Goal: Task Accomplishment & Management: Manage account settings

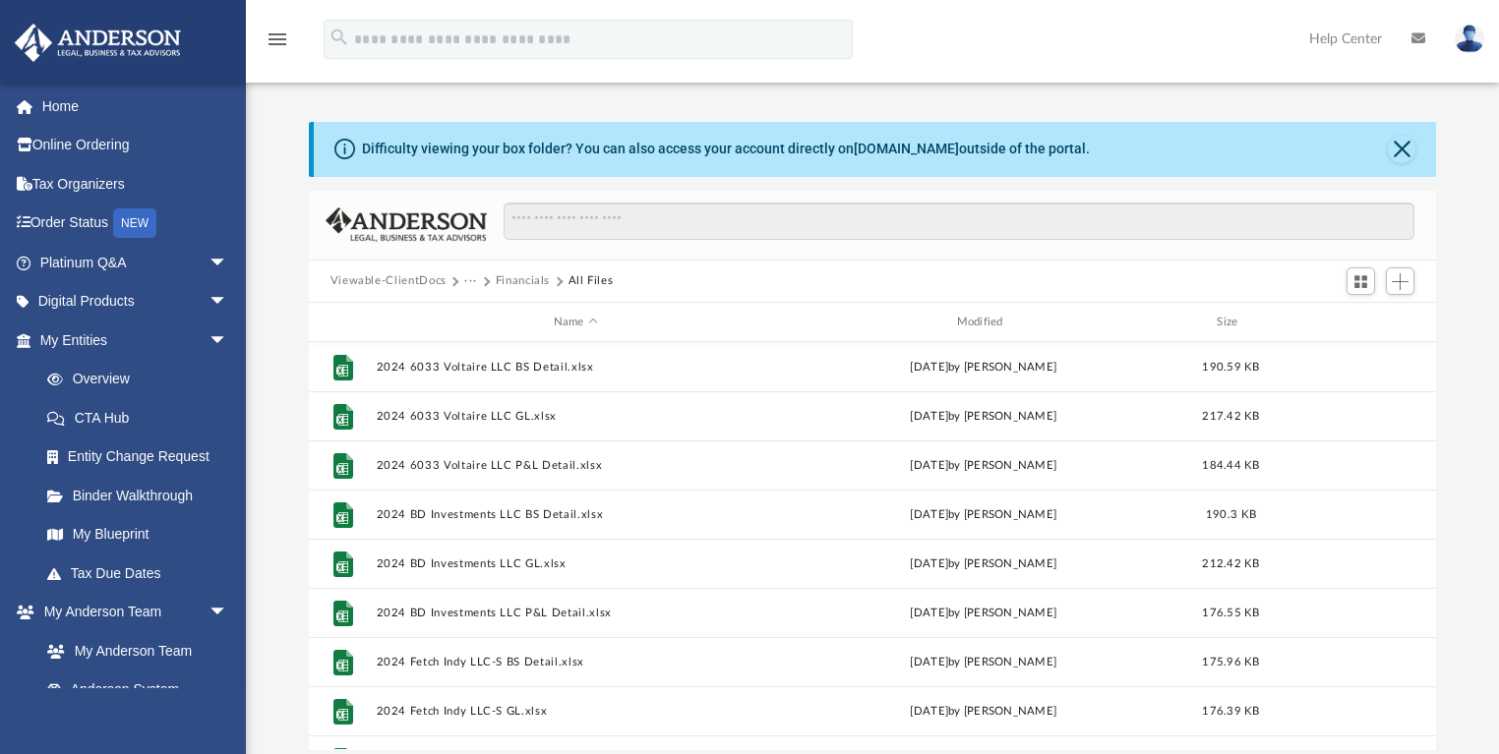
scroll to position [435, 1116]
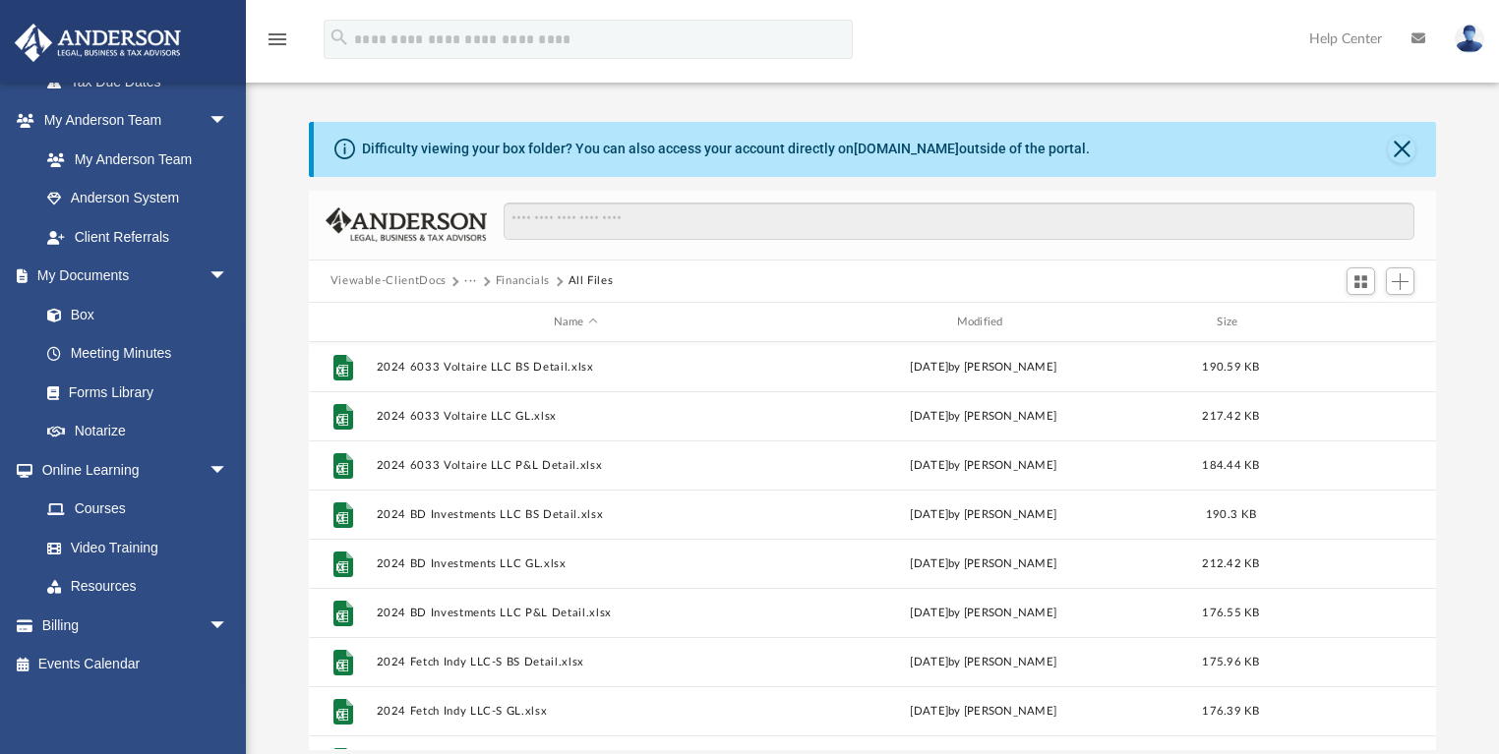
click at [520, 278] on button "Financials" at bounding box center [523, 281] width 55 height 18
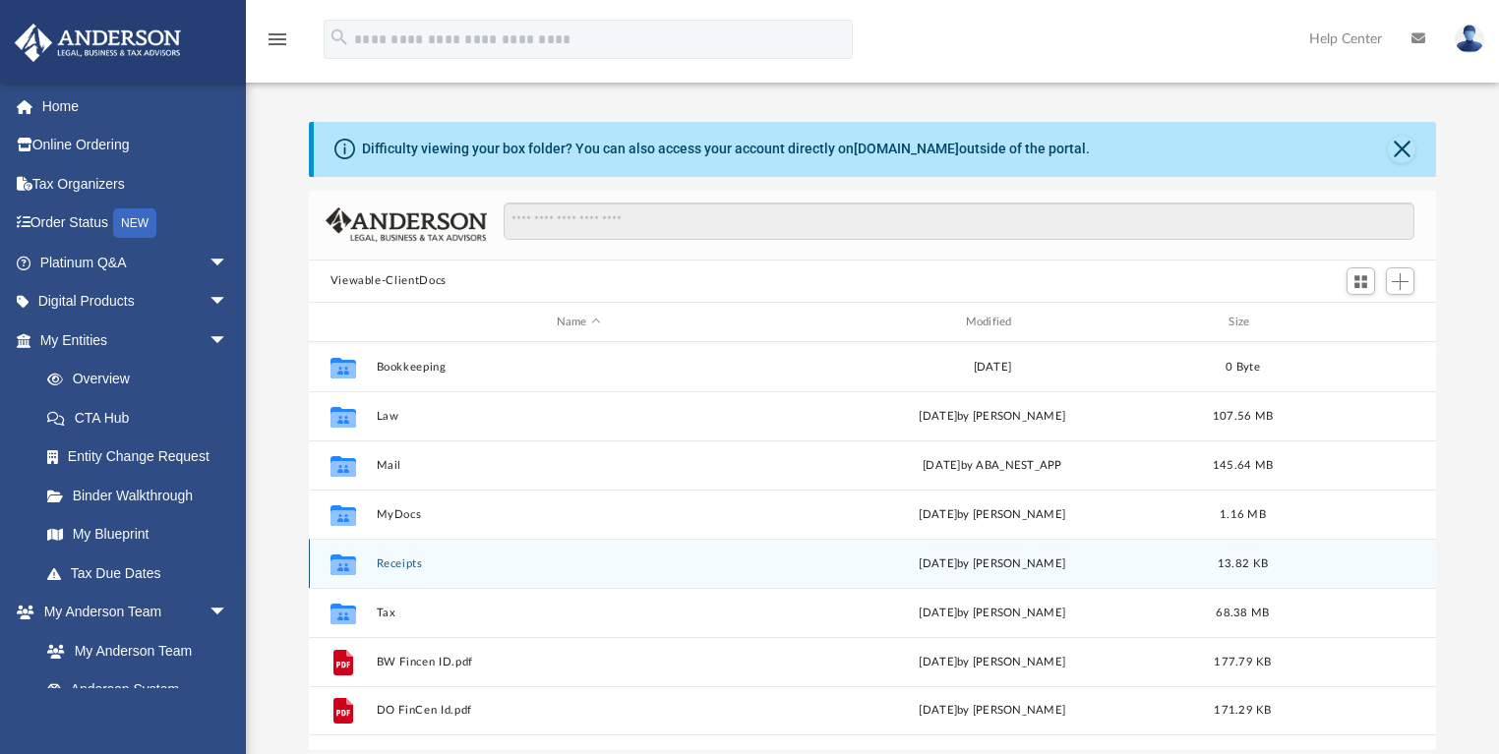
scroll to position [435, 1116]
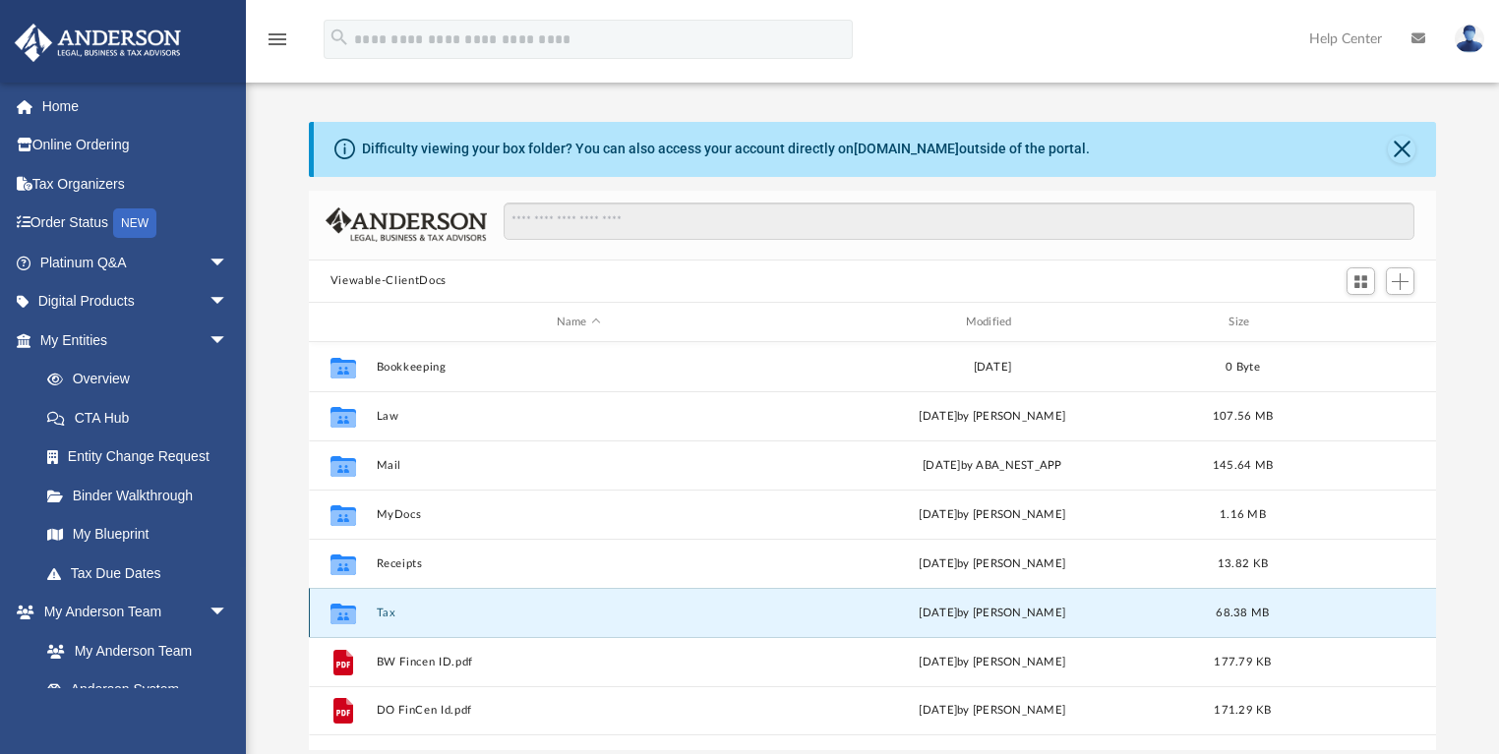
click at [386, 612] on button "Tax" at bounding box center [578, 613] width 405 height 13
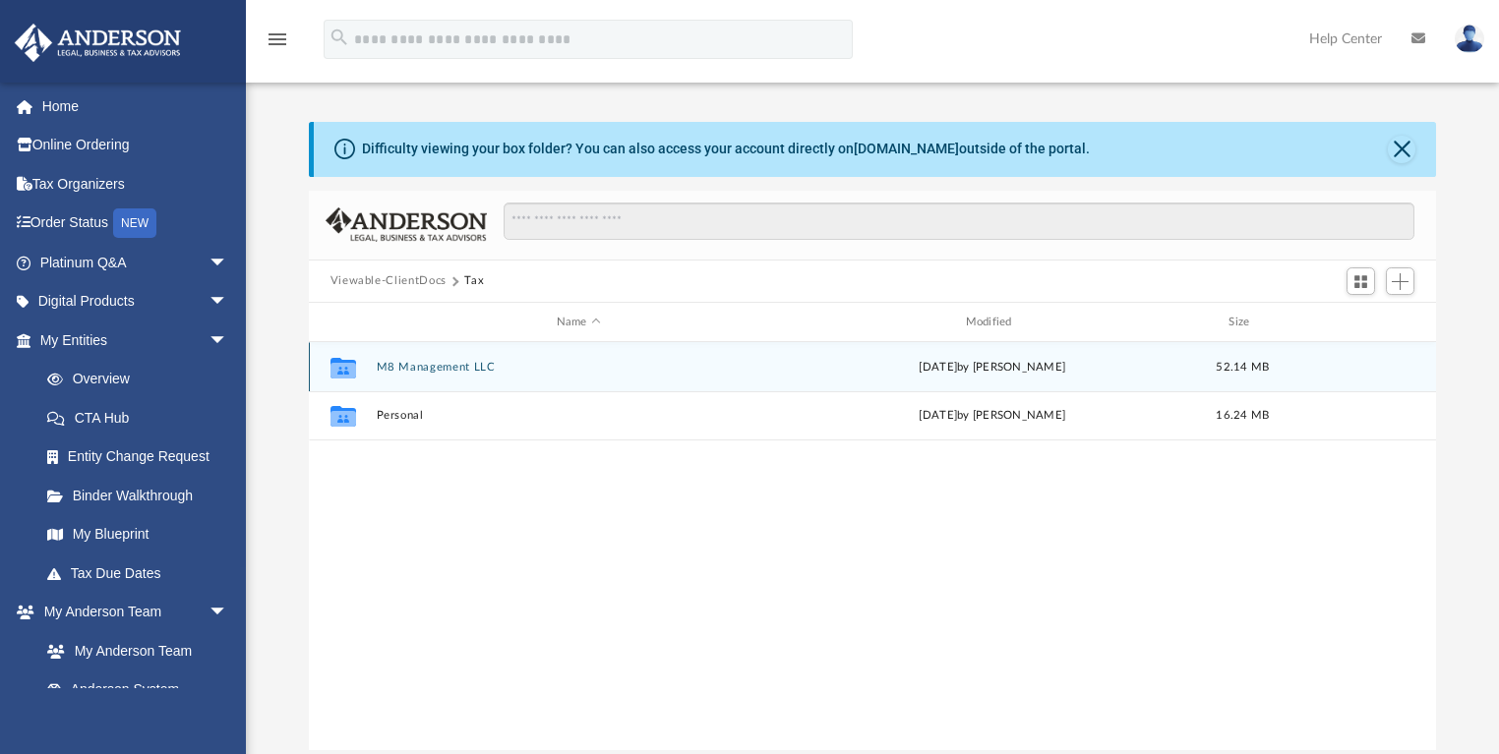
click at [413, 370] on button "M8 Management LLC" at bounding box center [578, 367] width 405 height 13
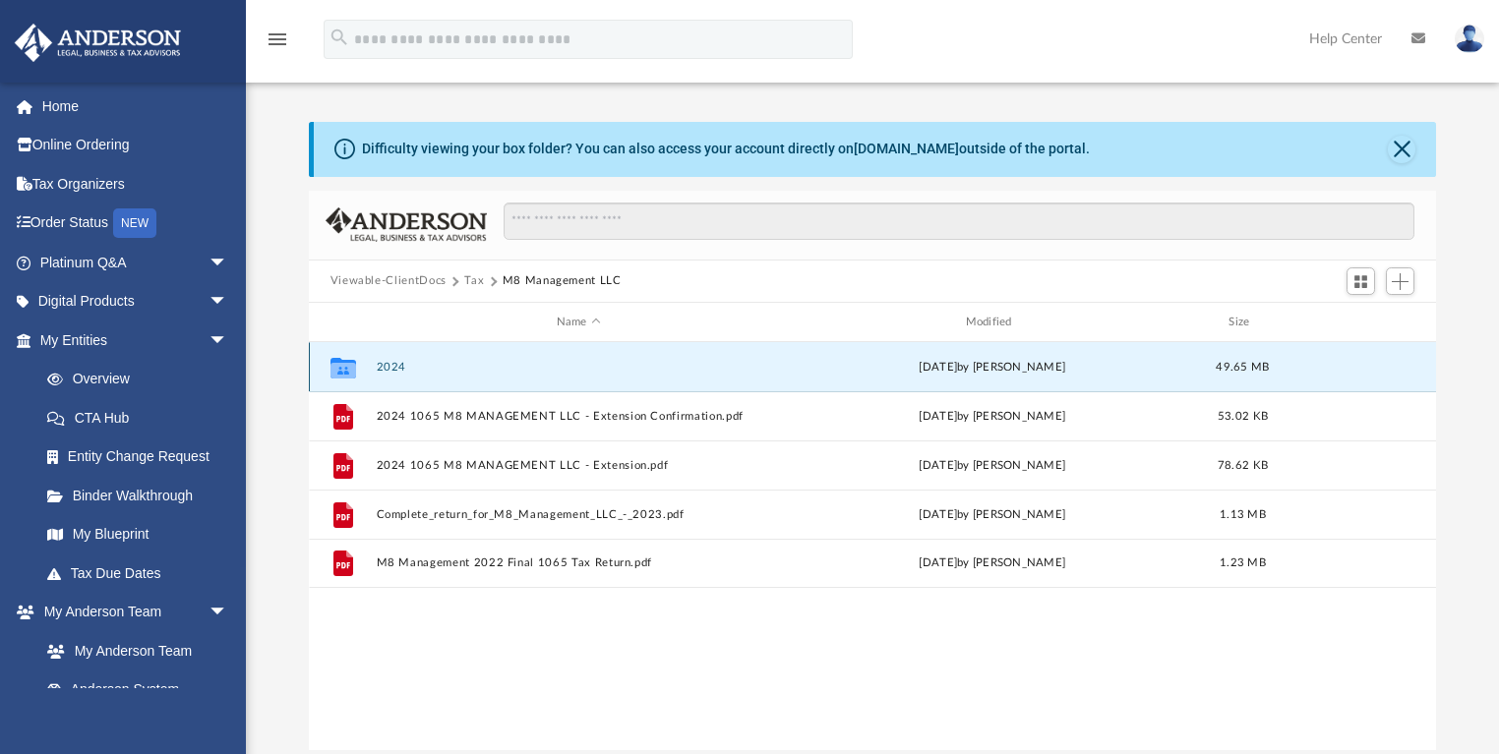
click at [380, 367] on button "2024" at bounding box center [578, 367] width 405 height 13
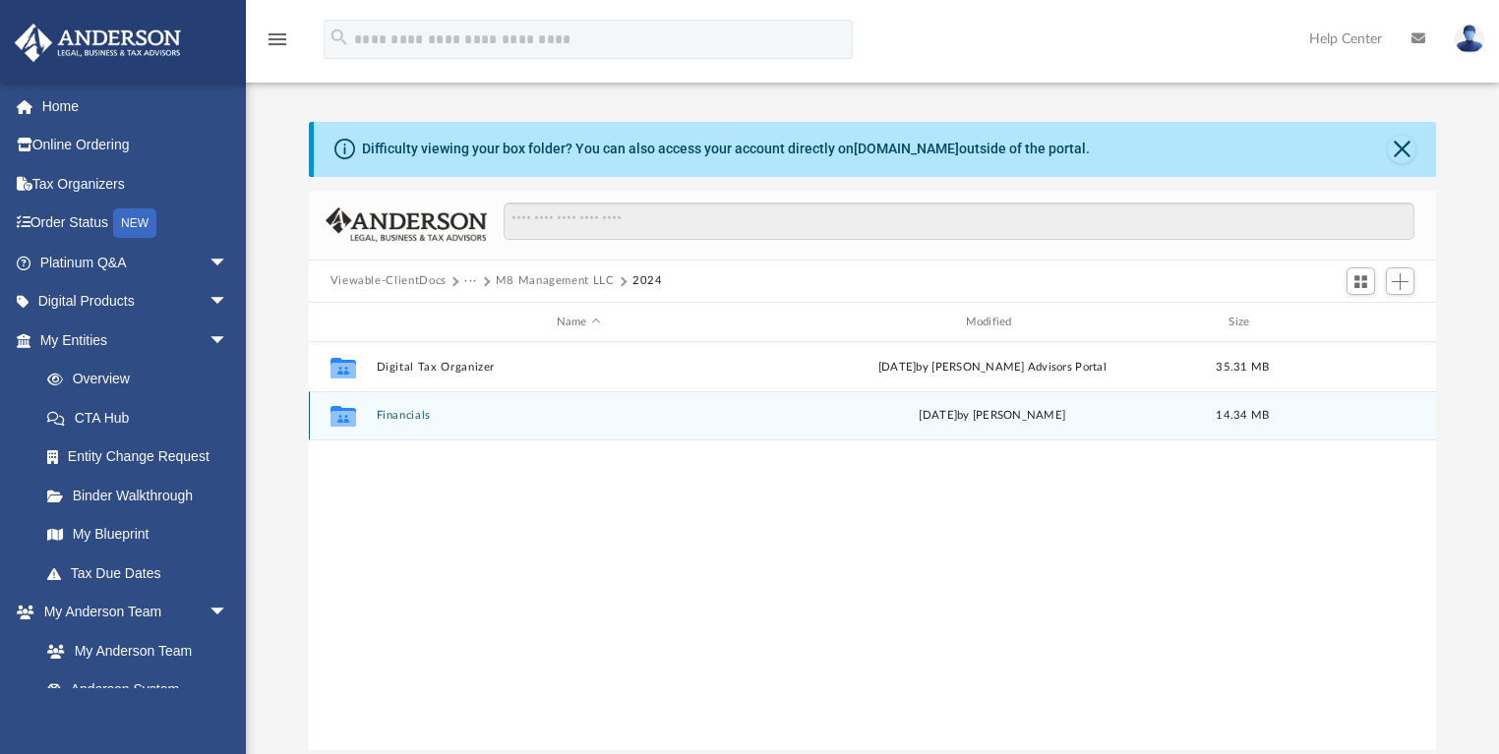
click at [402, 414] on button "Financials" at bounding box center [578, 416] width 405 height 13
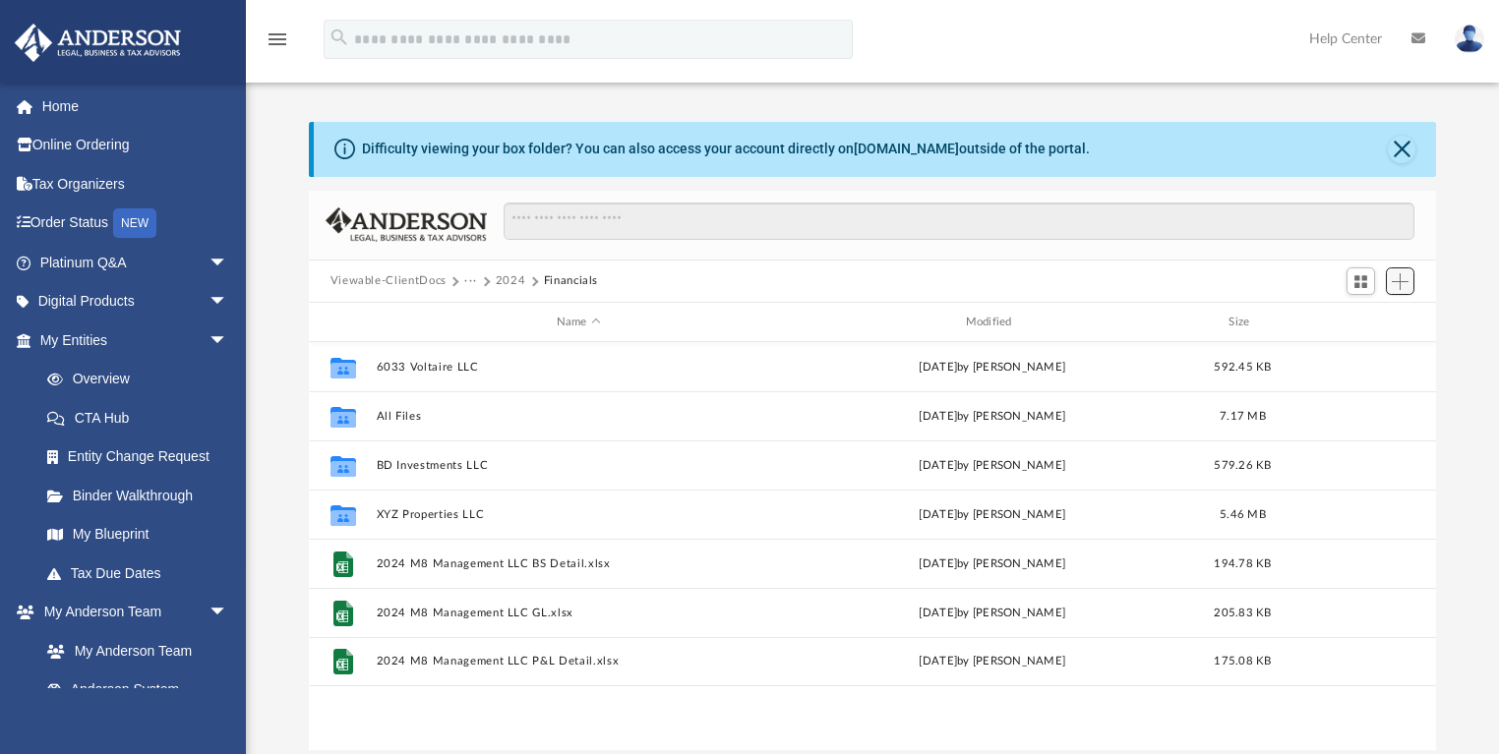
click at [1407, 280] on span "Add" at bounding box center [1400, 281] width 17 height 17
click at [1358, 352] on li "New Folder" at bounding box center [1371, 351] width 63 height 21
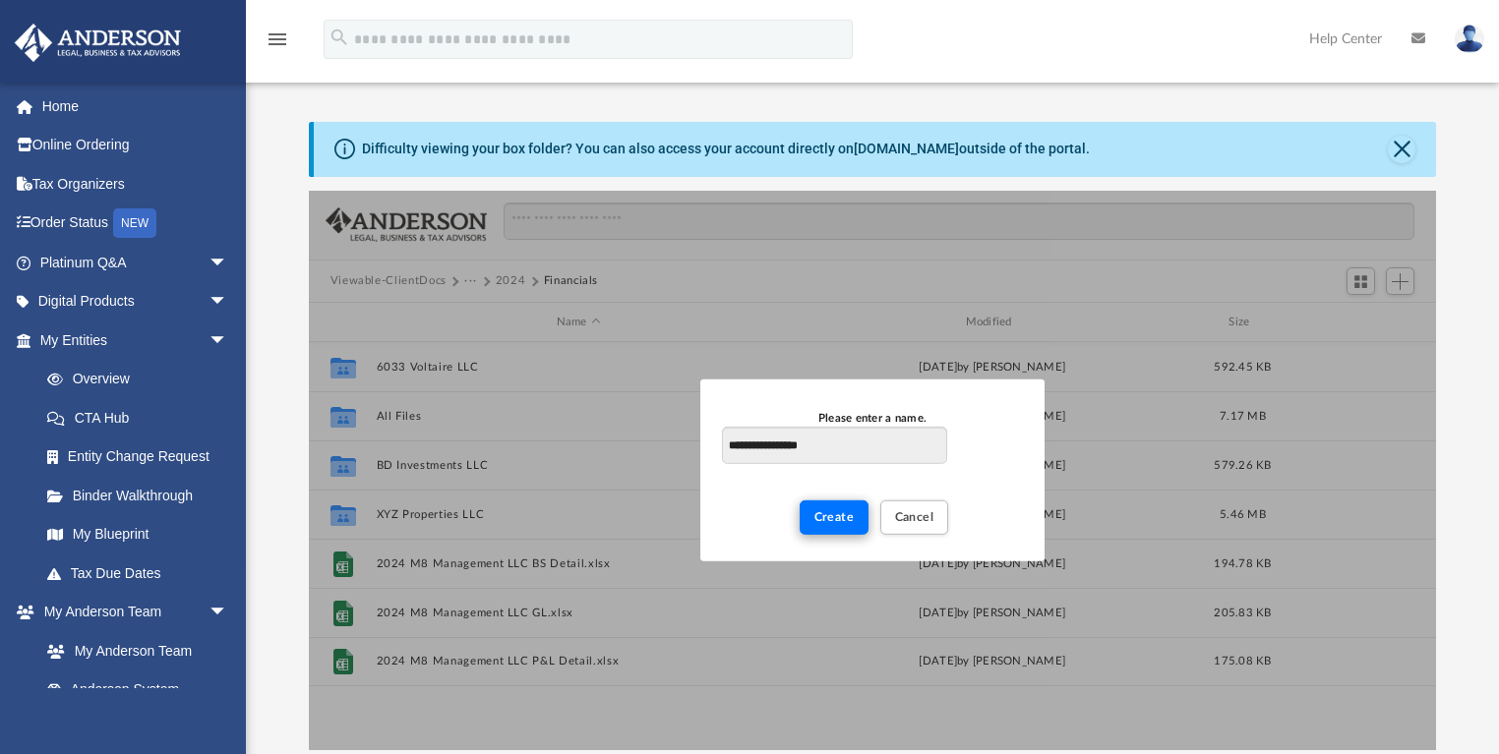
type input "**********"
click at [839, 519] on span "Create" at bounding box center [834, 517] width 40 height 12
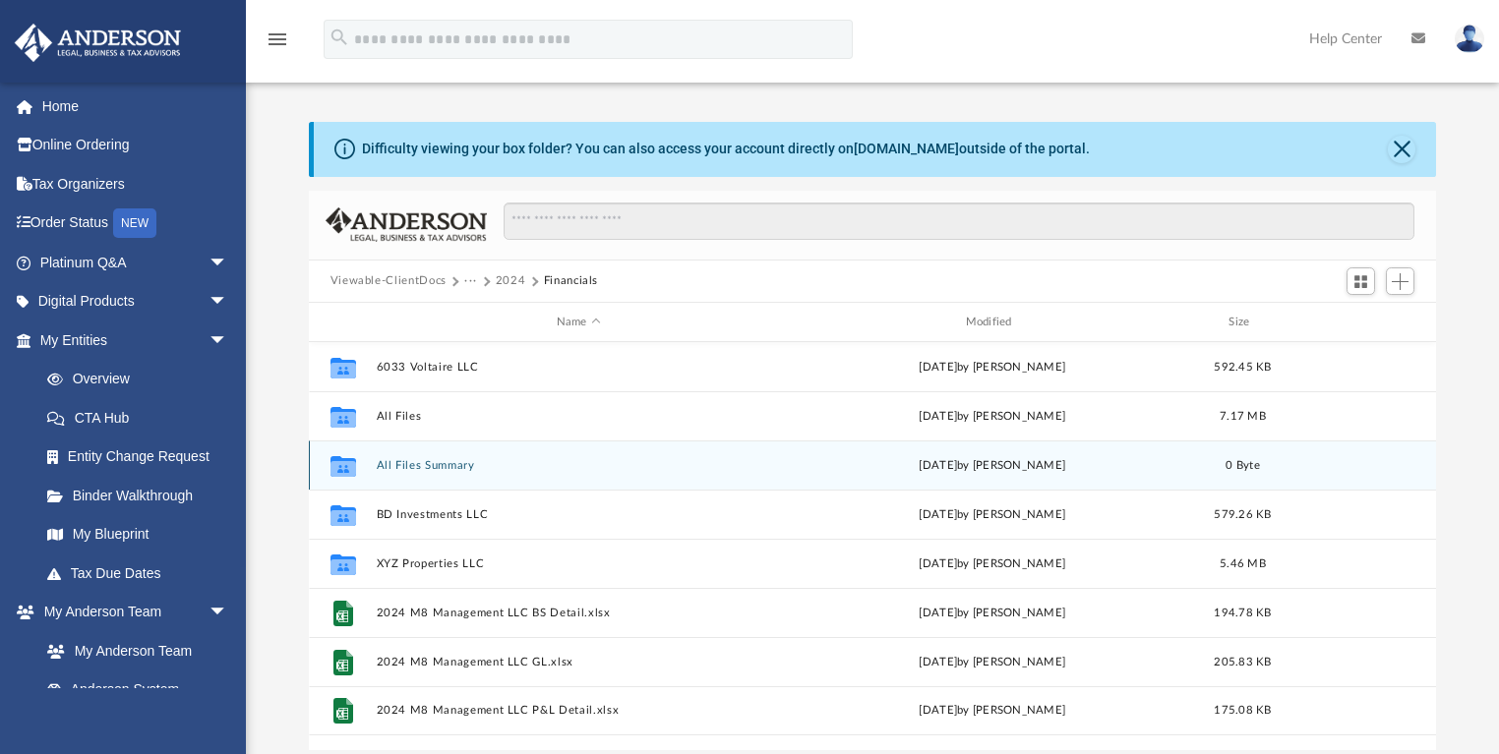
click at [420, 457] on div "Collaborated Folder All Files Summary [DATE] by [PERSON_NAME] 0 Byte" at bounding box center [873, 465] width 1128 height 49
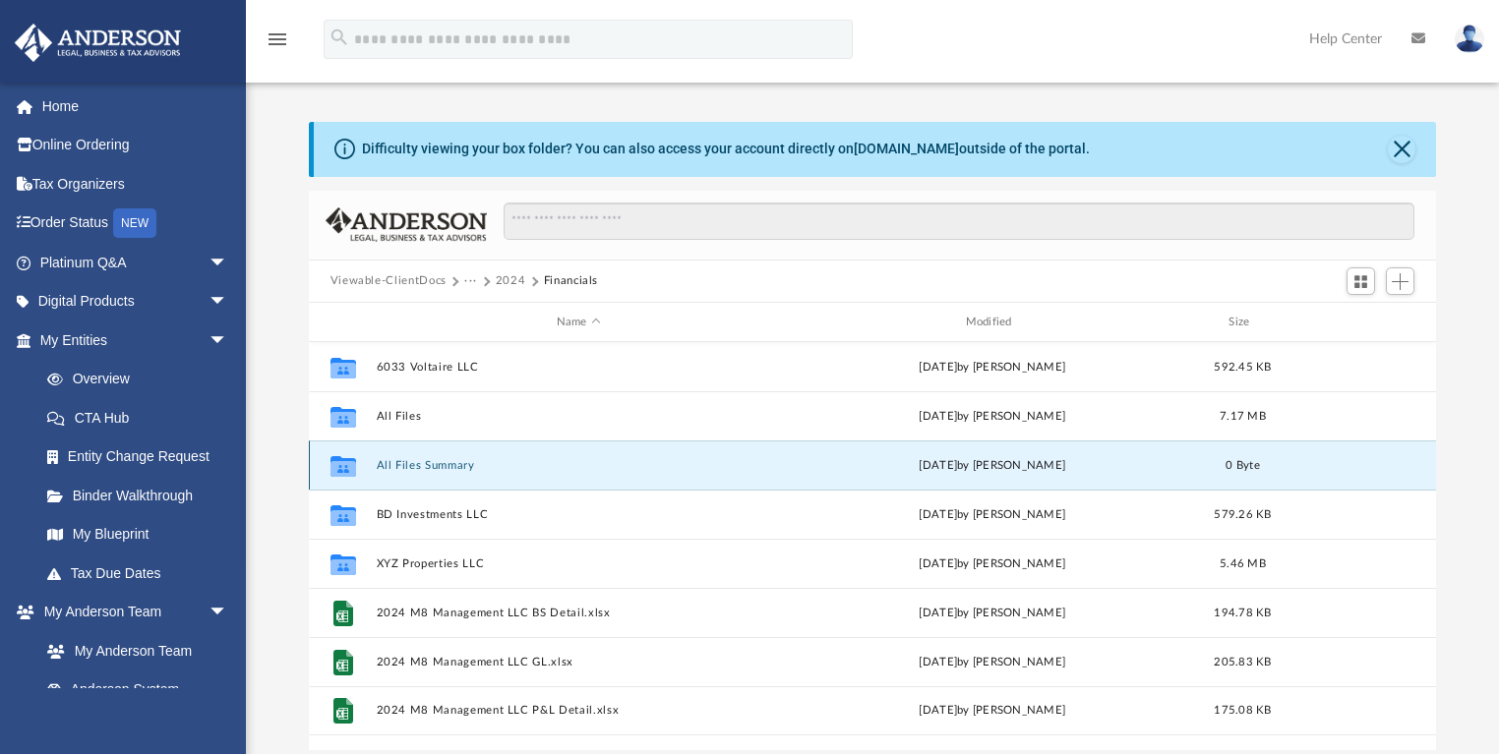
click at [395, 464] on button "All Files Summary" at bounding box center [578, 465] width 405 height 13
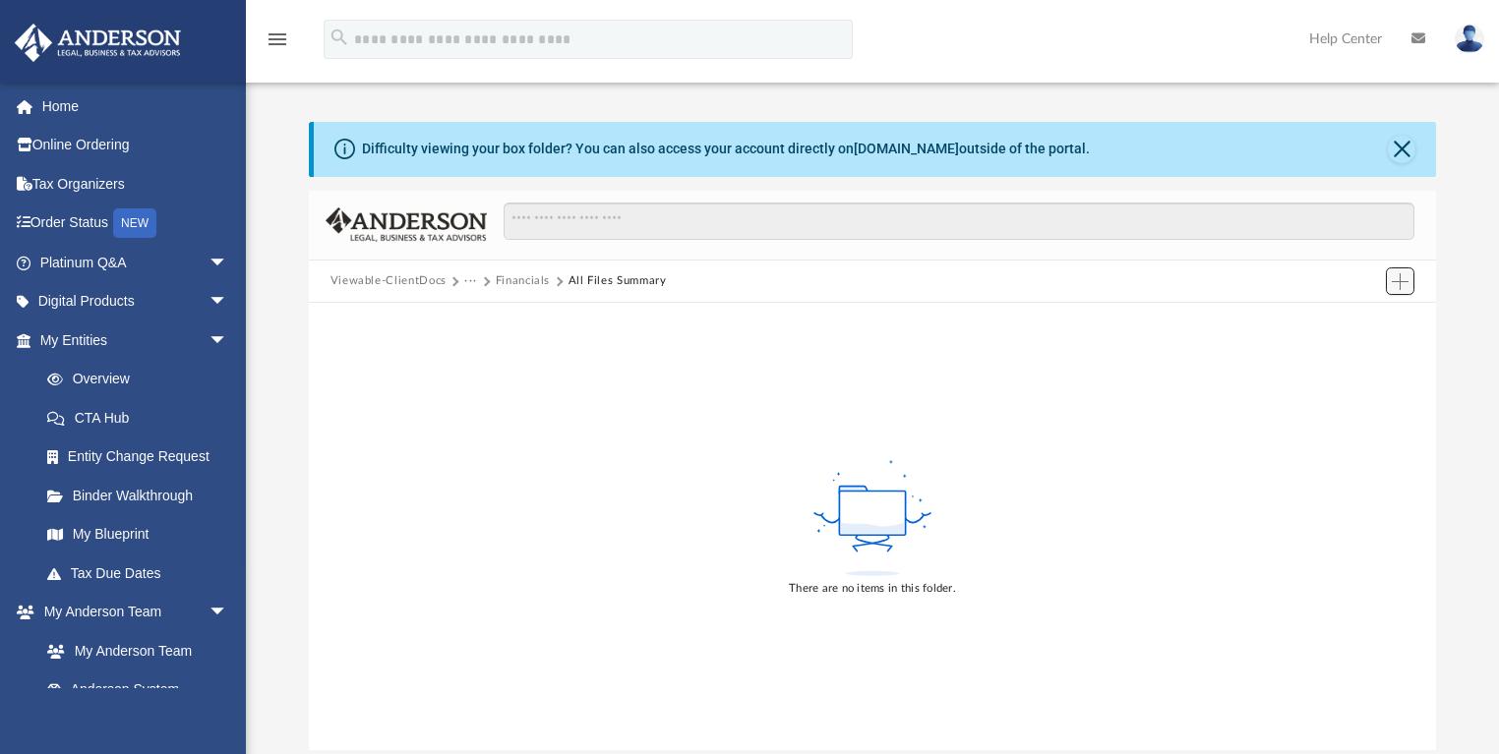
click at [1399, 283] on span "Add" at bounding box center [1400, 281] width 17 height 17
click at [1356, 322] on li "Upload" at bounding box center [1371, 321] width 63 height 21
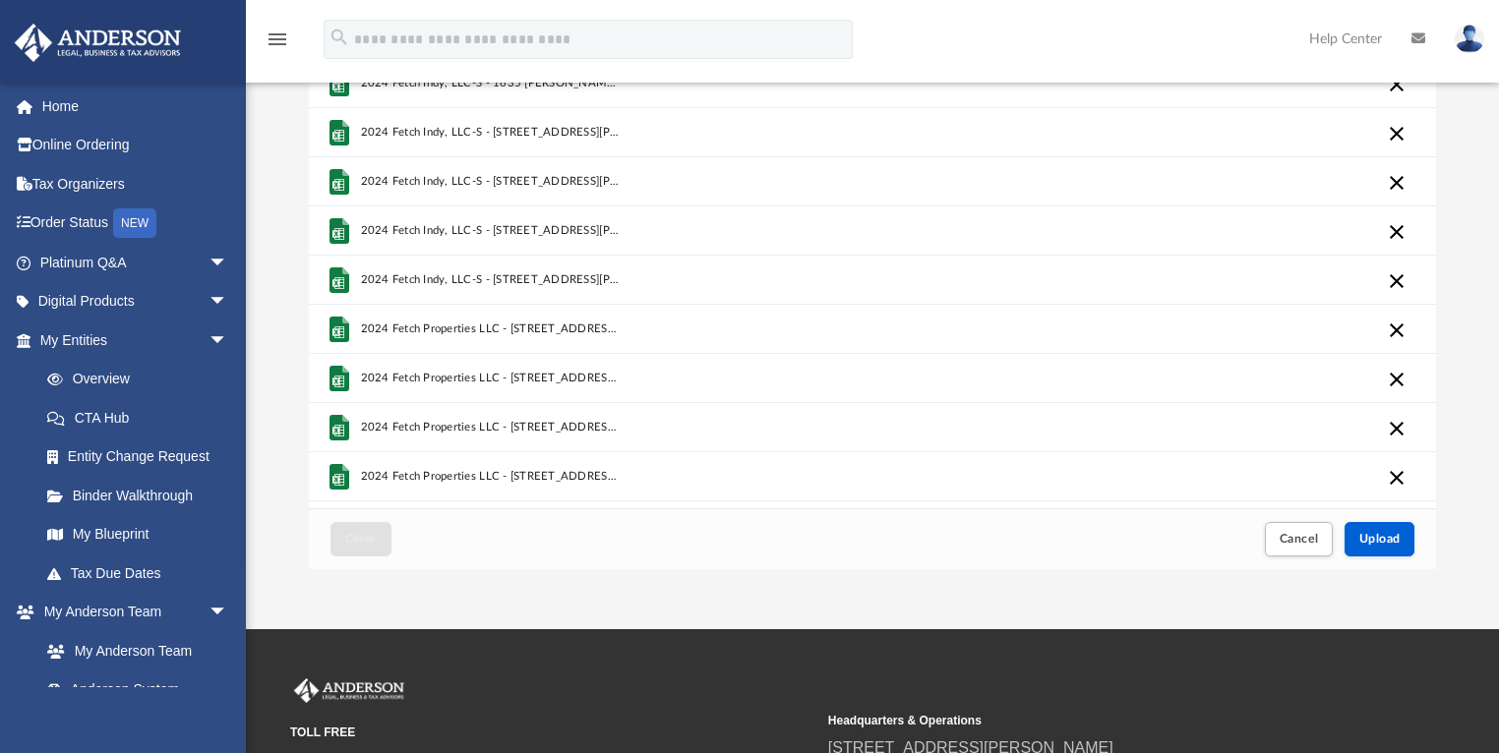
scroll to position [169, 0]
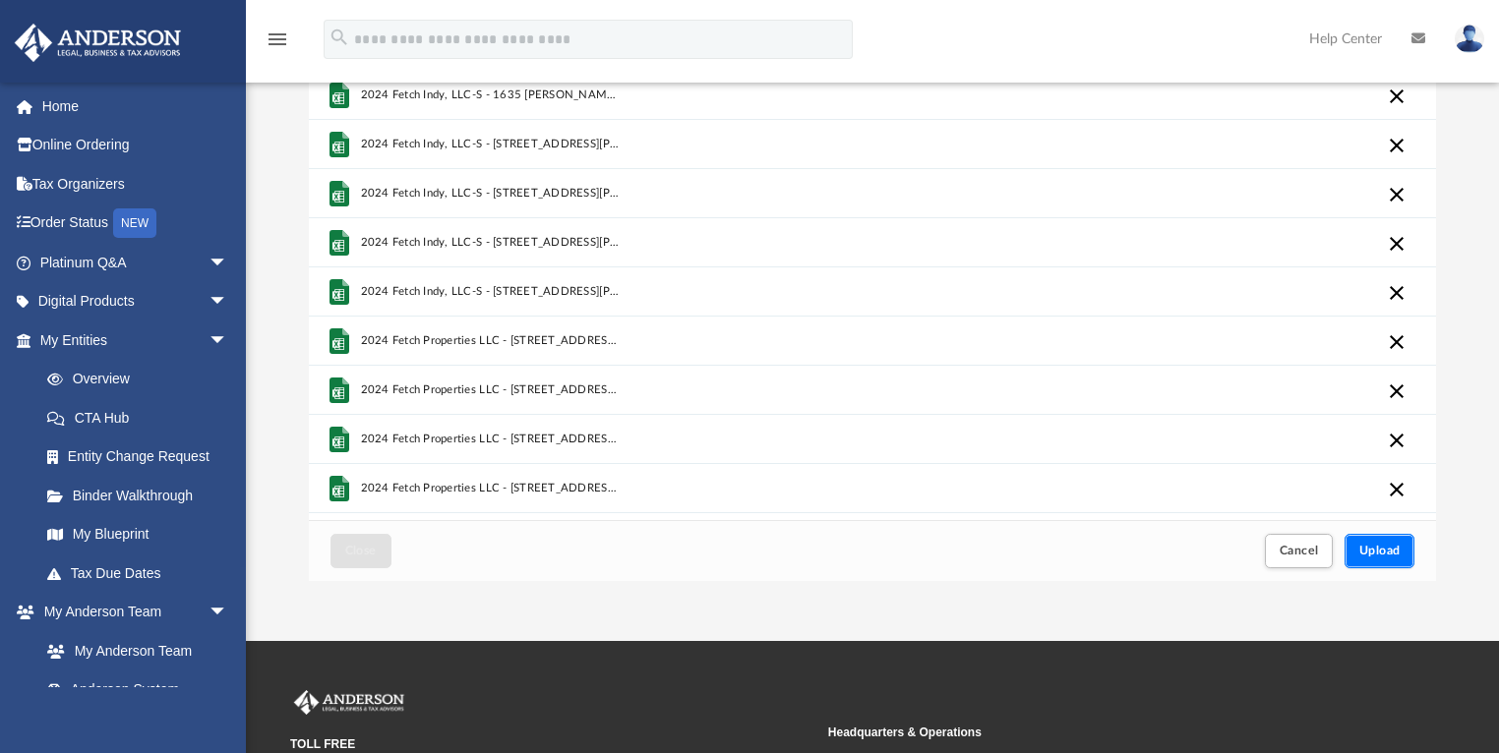
click at [1389, 555] on span "Upload" at bounding box center [1379, 551] width 41 height 12
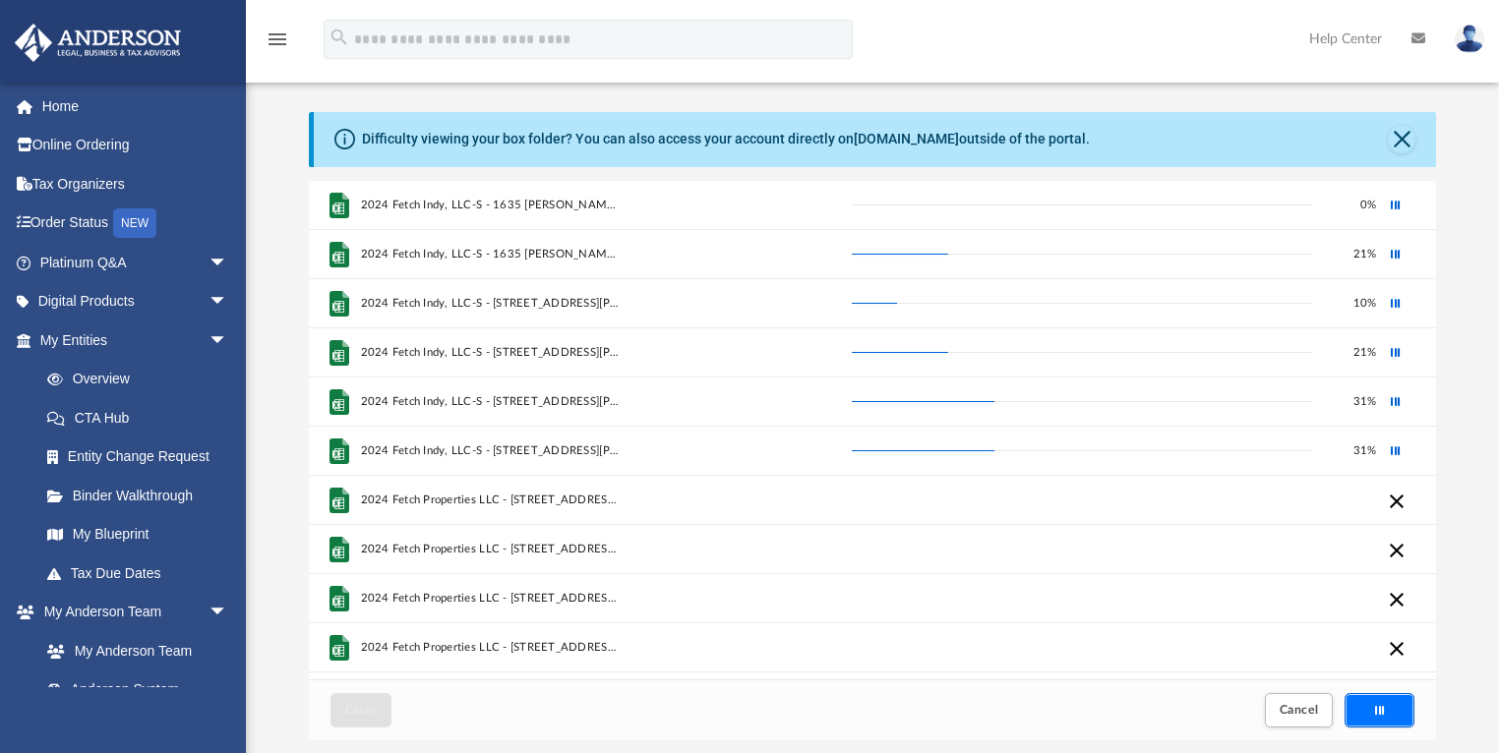
scroll to position [0, 0]
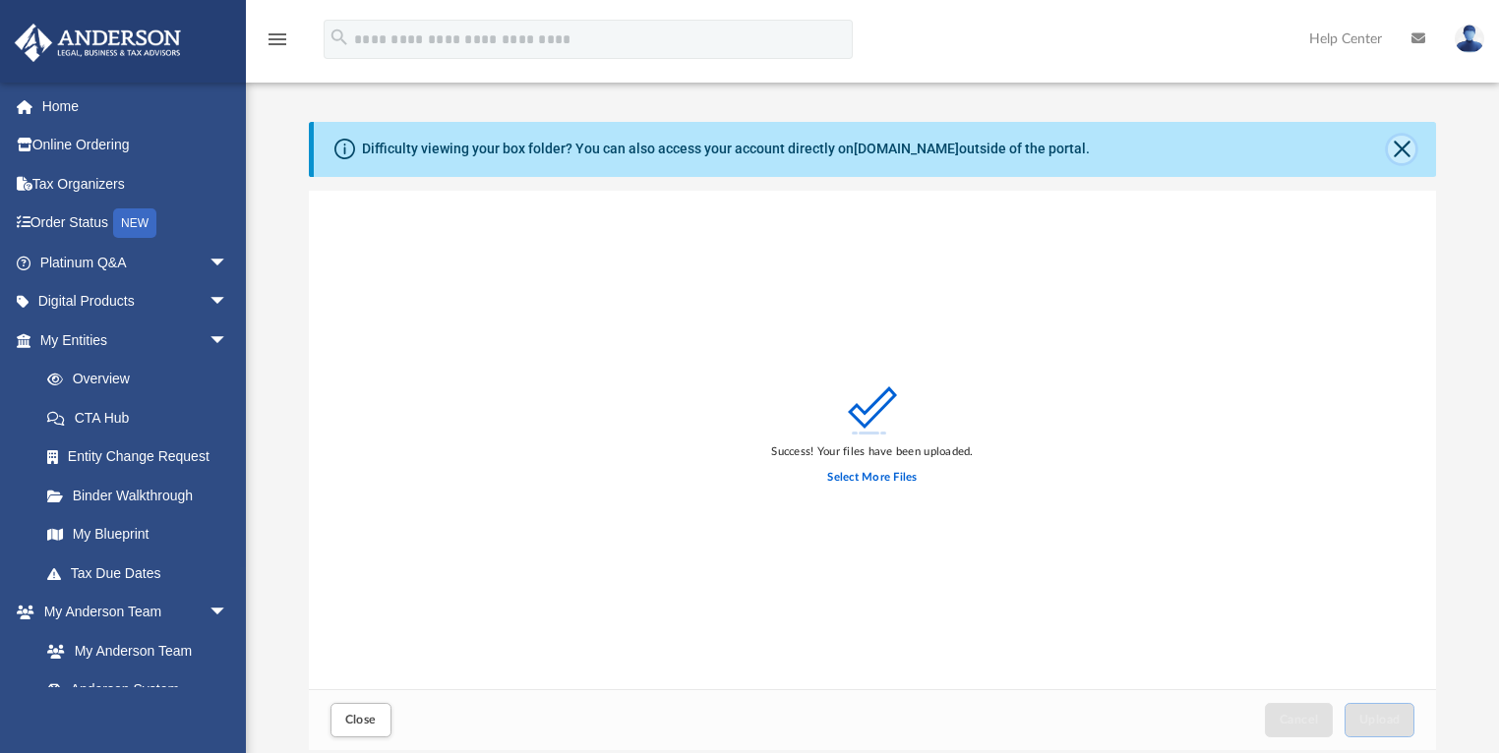
click at [1396, 149] on button "Close" at bounding box center [1402, 150] width 28 height 28
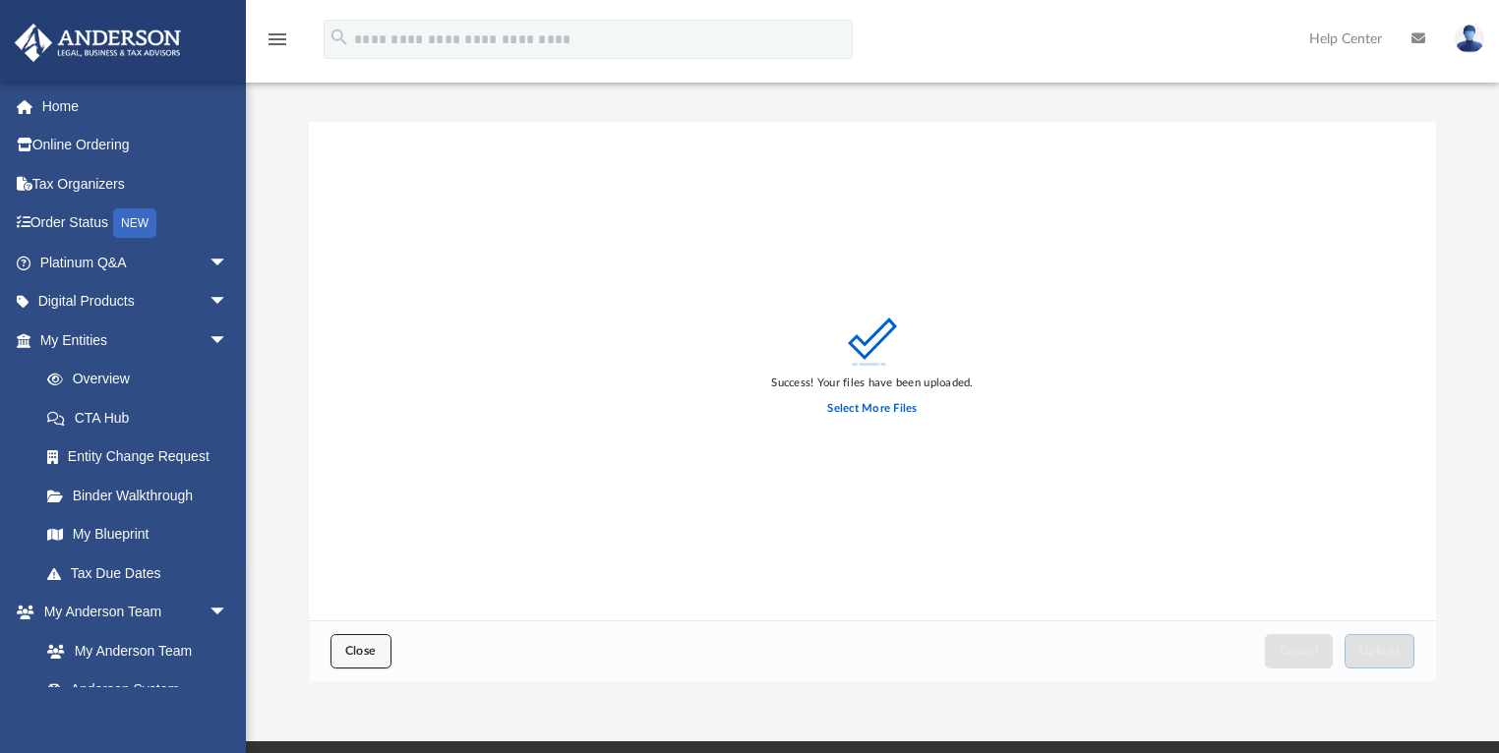
click at [339, 653] on button "Close" at bounding box center [360, 651] width 61 height 34
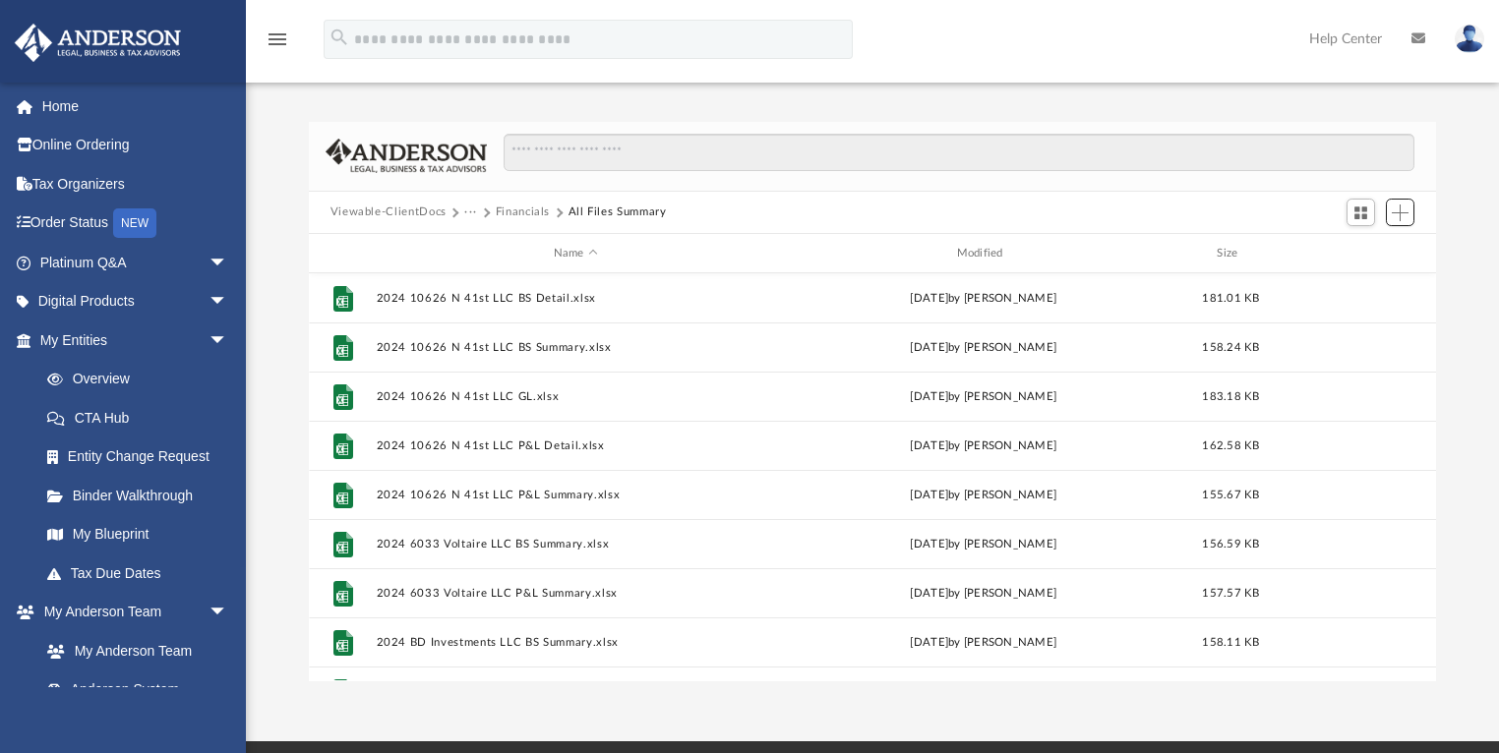
scroll to position [435, 1116]
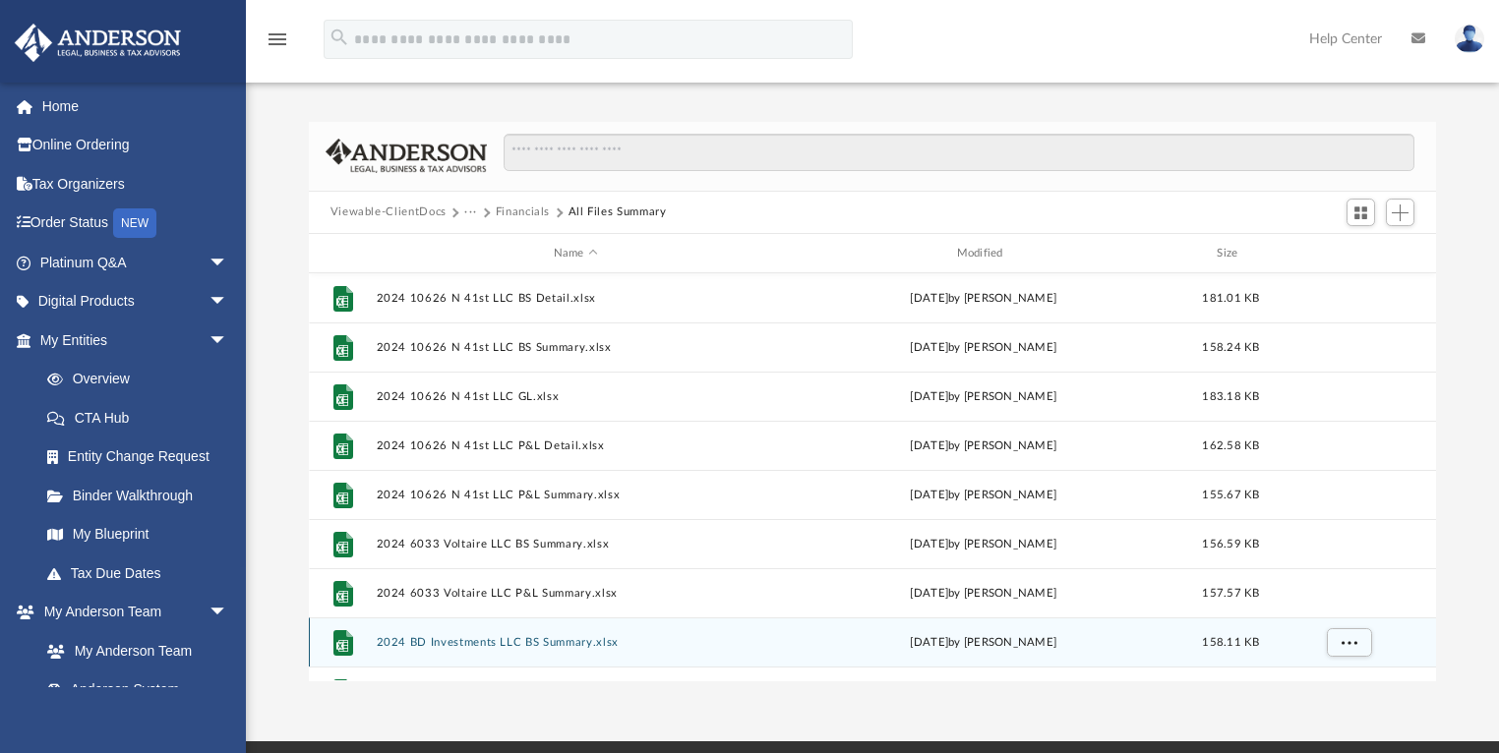
click at [366, 653] on div "File" at bounding box center [342, 642] width 49 height 31
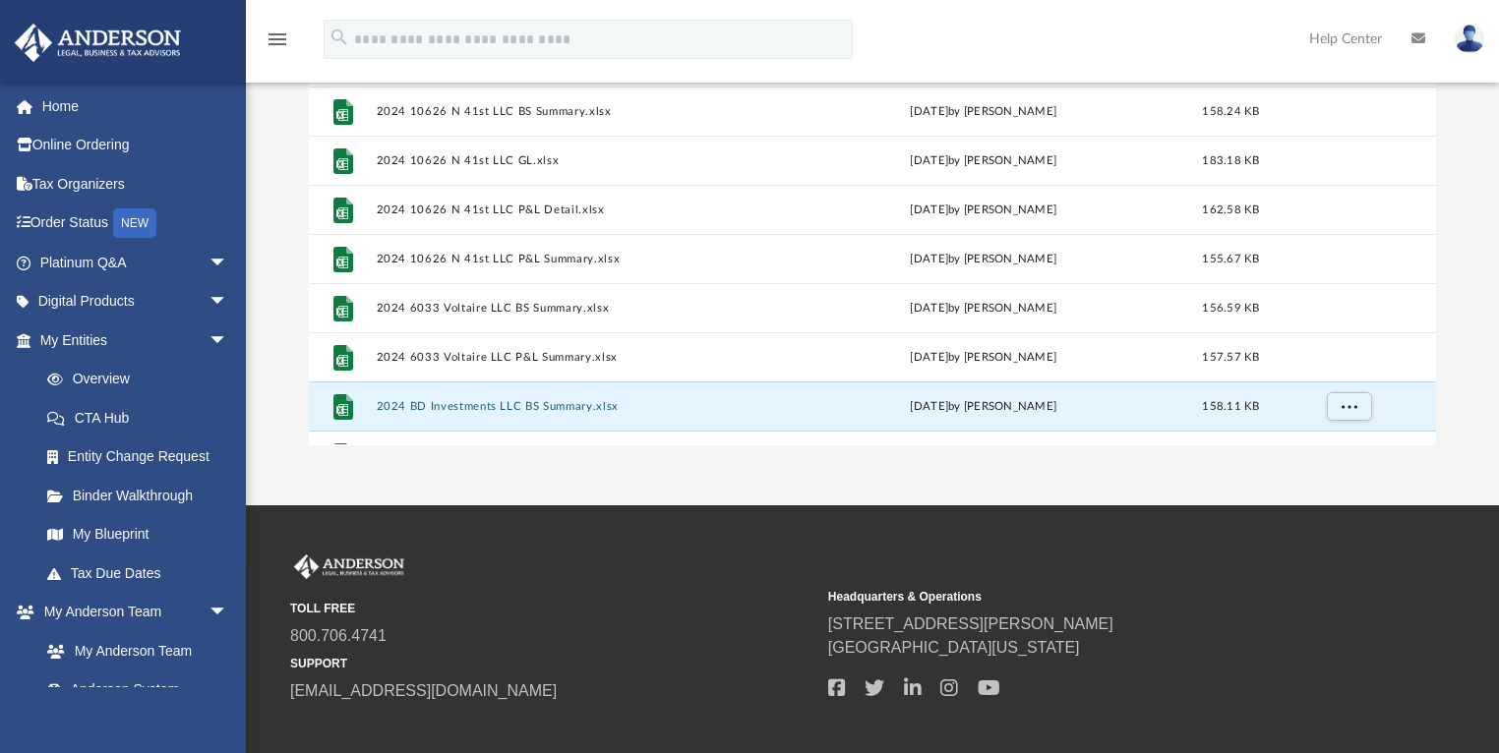
scroll to position [0, 0]
